Goal: Task Accomplishment & Management: Complete application form

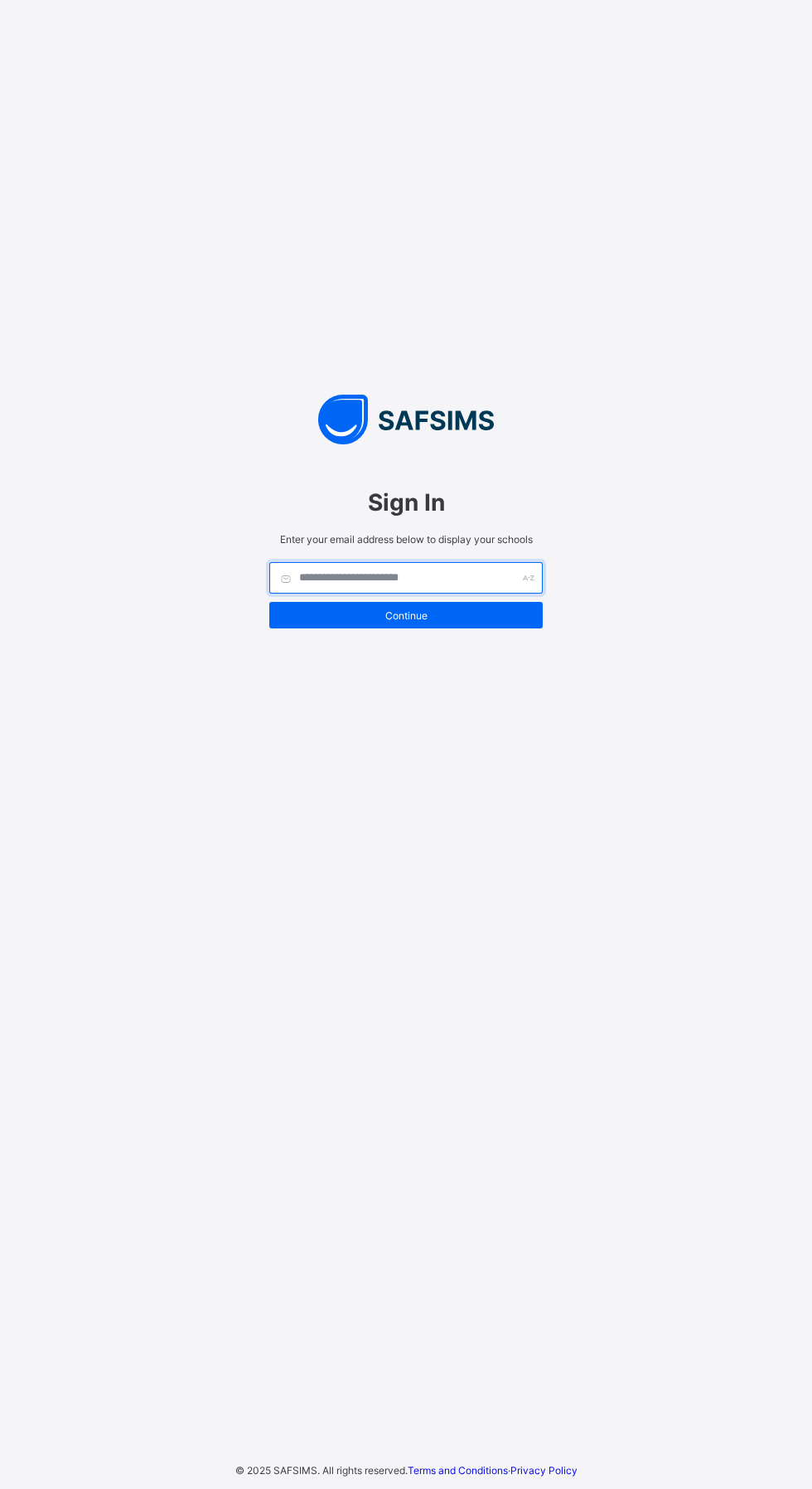
click at [393, 593] on input "text" at bounding box center [406, 577] width 274 height 32
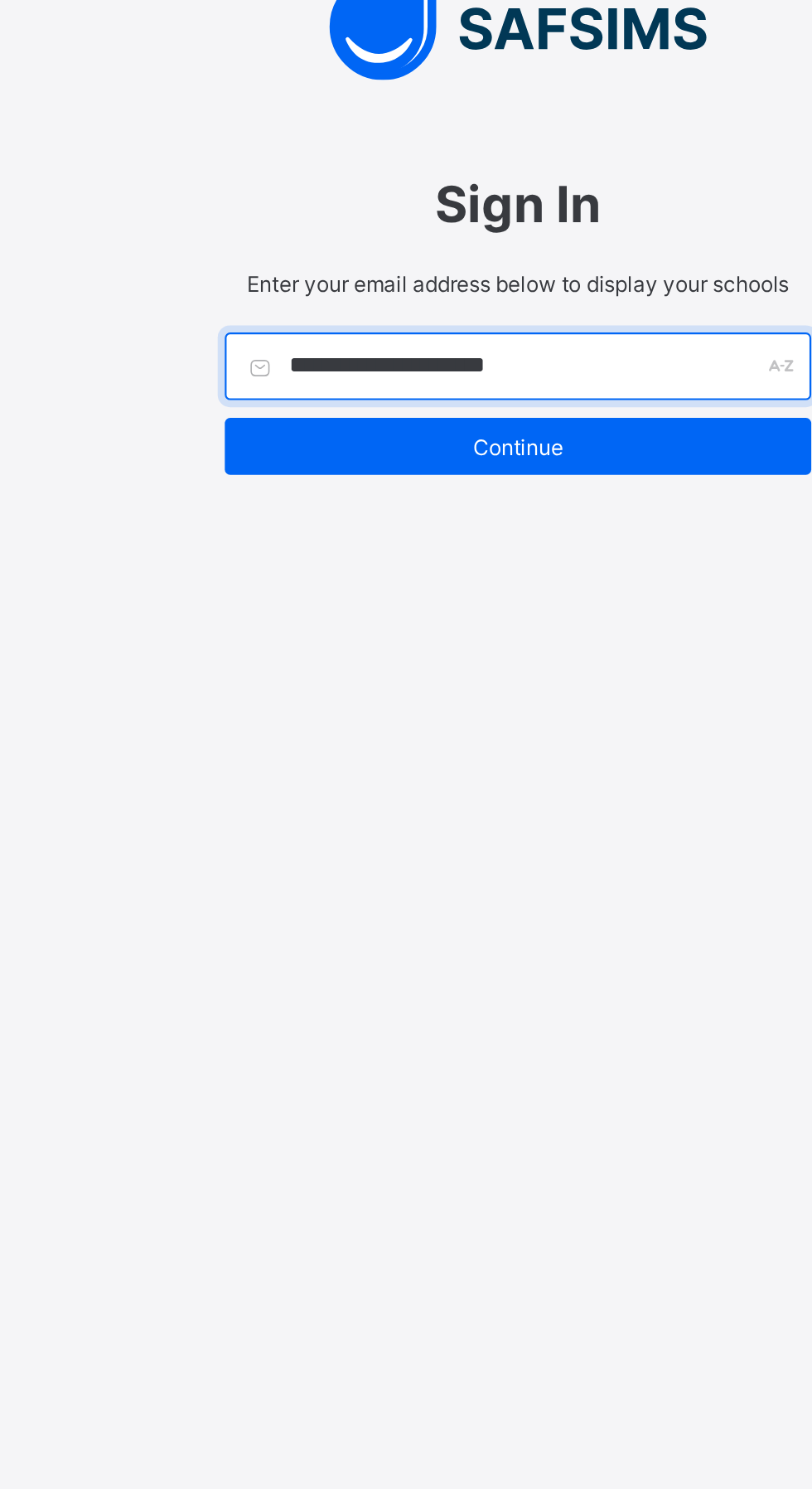
type input "**********"
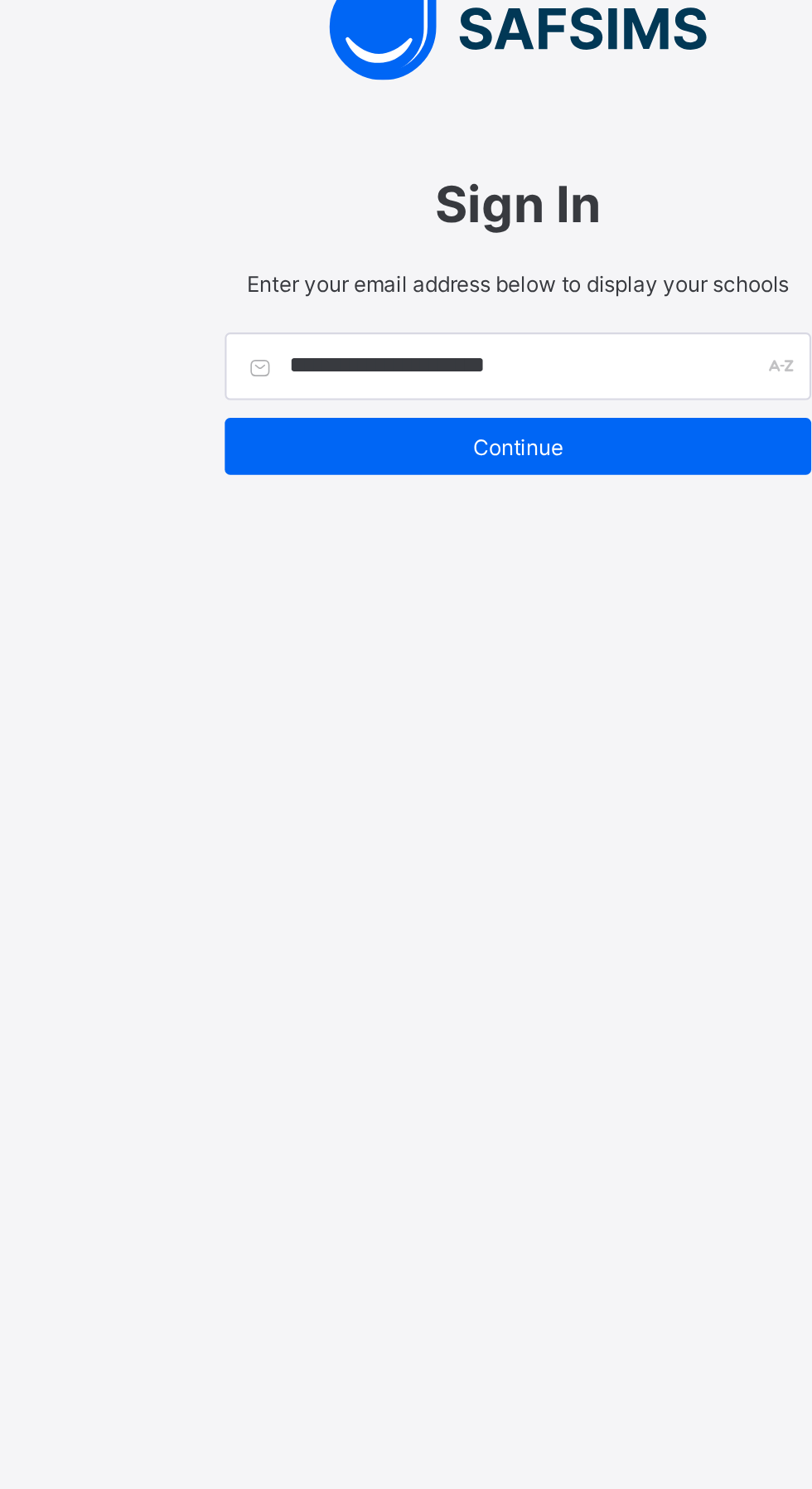
click at [414, 622] on span "Continue" at bounding box center [406, 615] width 249 height 12
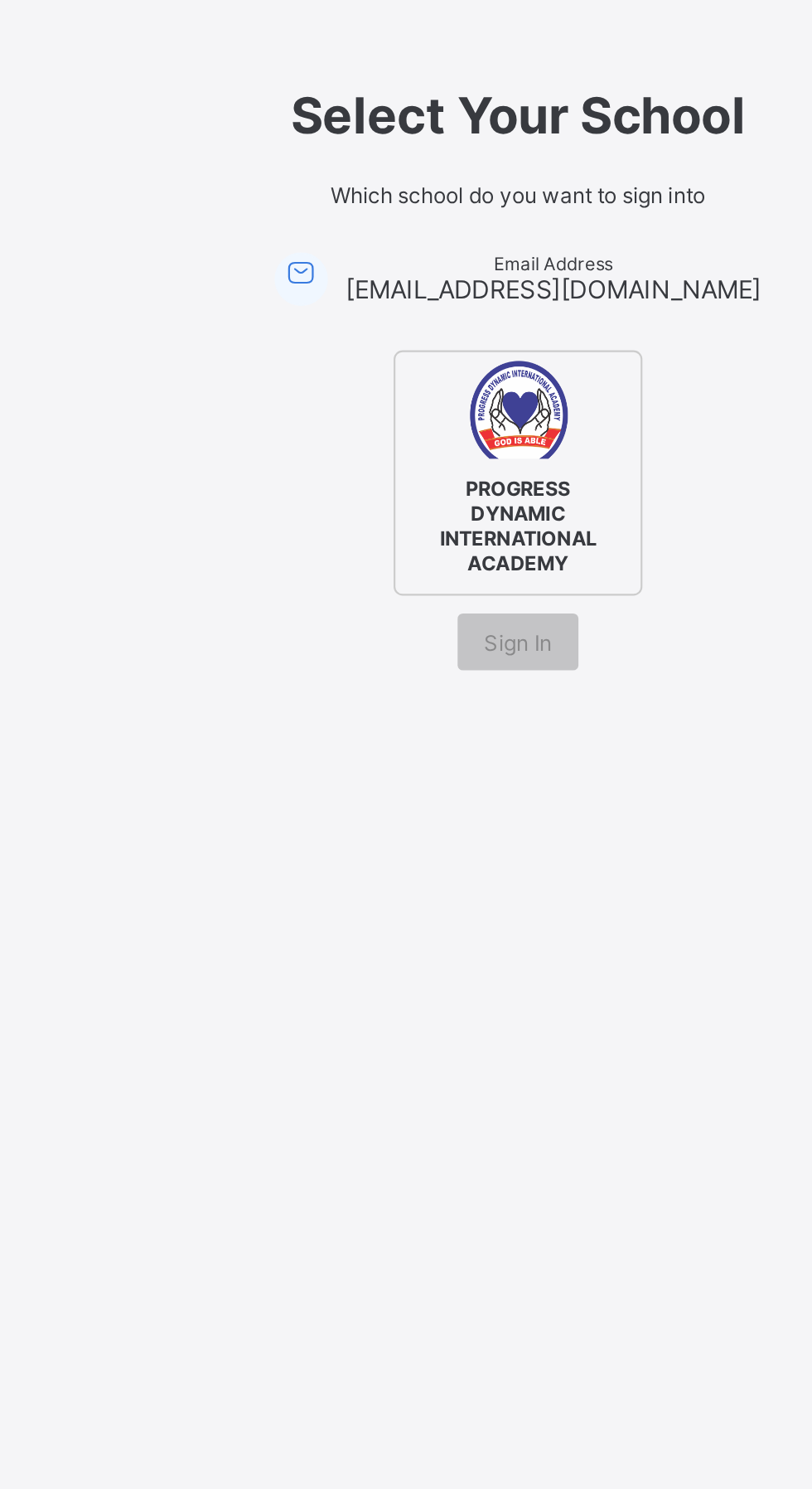
click at [413, 666] on div "PROGRESS DYNAMIC INTERNATIONAL ACADEMY" at bounding box center [406, 627] width 116 height 114
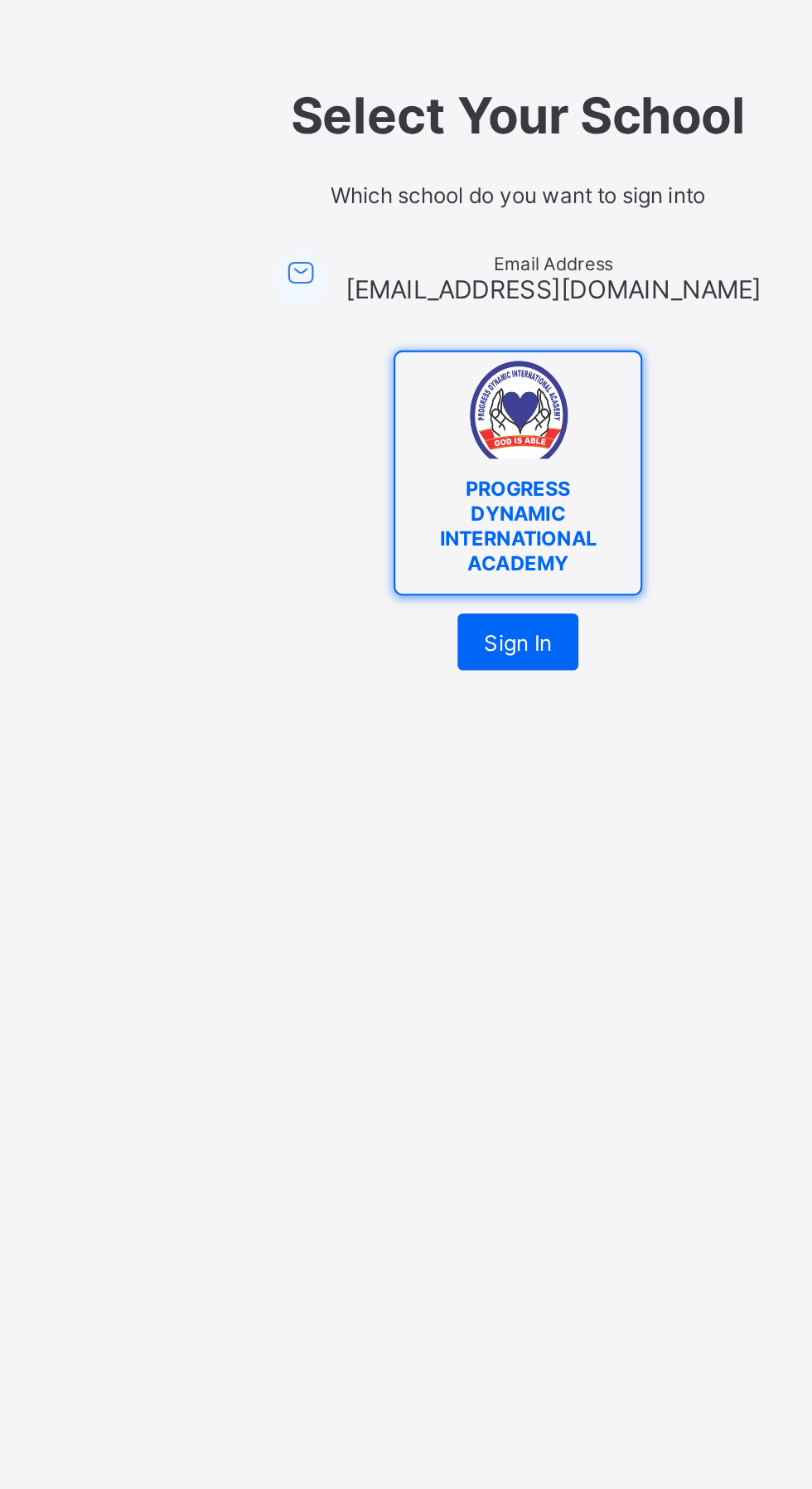
click at [417, 720] on div "Sign In" at bounding box center [406, 707] width 57 height 27
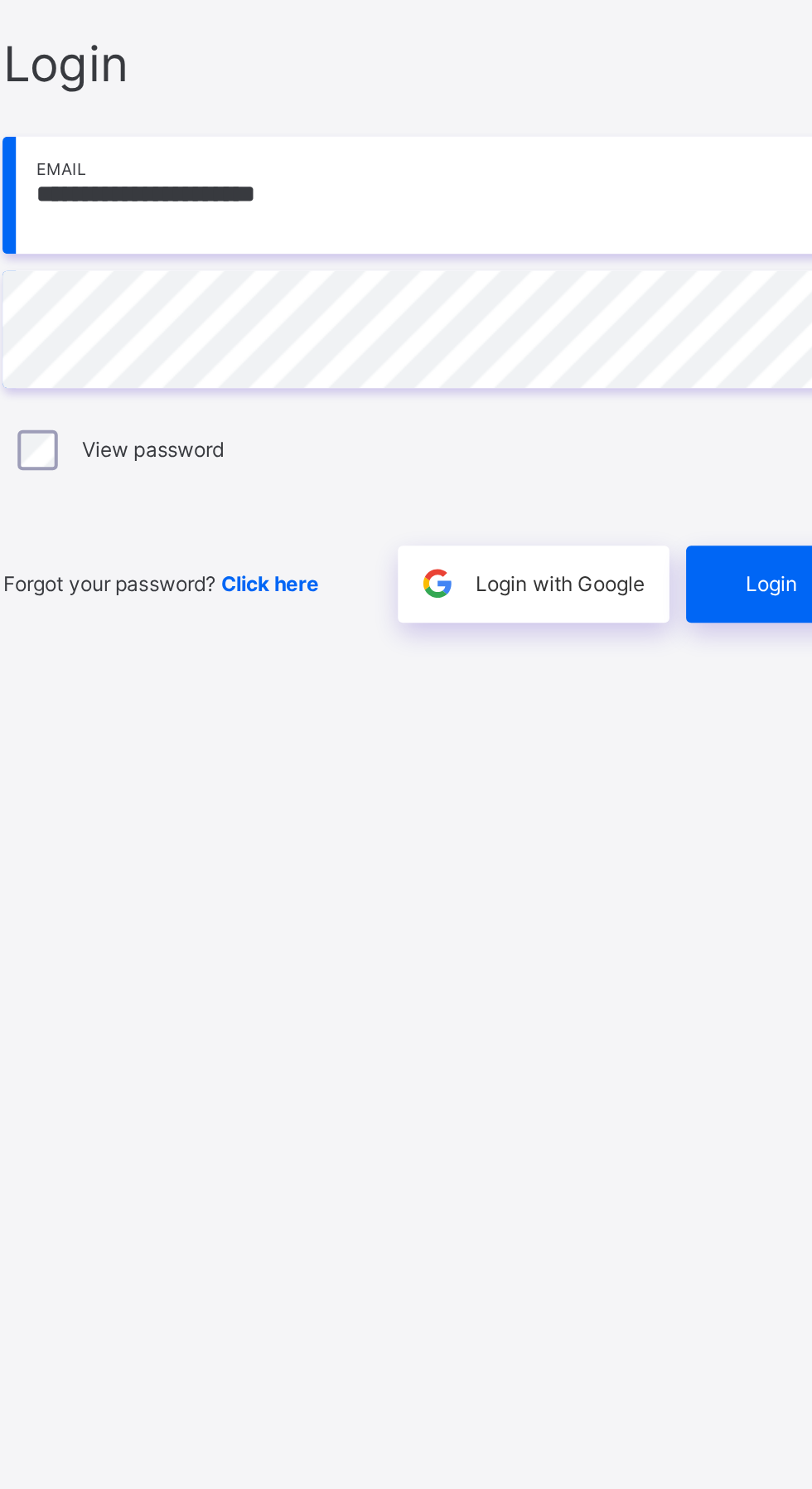
click at [700, 893] on span "Login" at bounding box center [705, 886] width 26 height 12
click at [693, 893] on span "Login" at bounding box center [705, 886] width 26 height 12
click at [711, 906] on div "Login" at bounding box center [710, 887] width 93 height 38
click at [591, 893] on span "Login with Google" at bounding box center [601, 886] width 84 height 12
click at [703, 893] on span "Login" at bounding box center [705, 886] width 26 height 12
